Goal: Find contact information: Find contact information

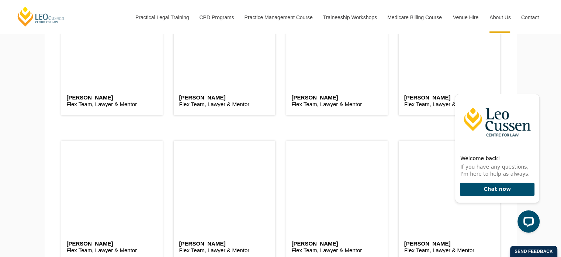
scroll to position [1971, 0]
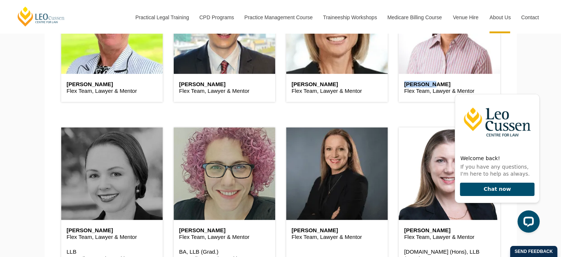
drag, startPoint x: 424, startPoint y: 74, endPoint x: 424, endPoint y: 84, distance: 9.6
click at [424, 84] on div "Christine Lau Flex Team, Lawyer & Mentor" at bounding box center [450, 41] width 102 height 120
click at [424, 84] on h6 "Christine Lau" at bounding box center [450, 84] width 90 height 6
click at [436, 75] on div "Christine Lau Flex Team, Lawyer & Mentor" at bounding box center [450, 88] width 102 height 28
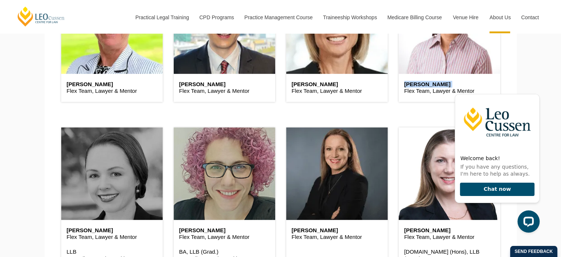
click at [436, 75] on div "Christine Lau Flex Team, Lawyer & Mentor" at bounding box center [450, 88] width 102 height 28
click at [540, 92] on icon "Hide greeting" at bounding box center [535, 87] width 9 height 9
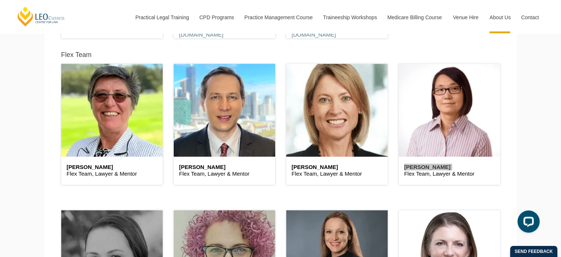
scroll to position [1887, 0]
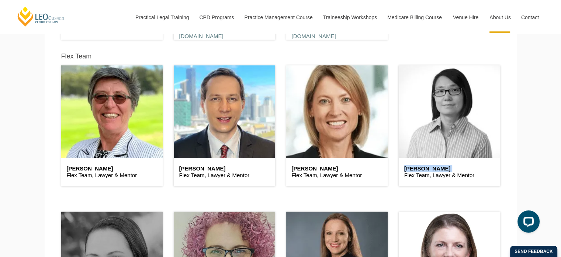
click at [472, 99] on header at bounding box center [450, 111] width 102 height 92
